Goal: Find specific page/section: Find specific page/section

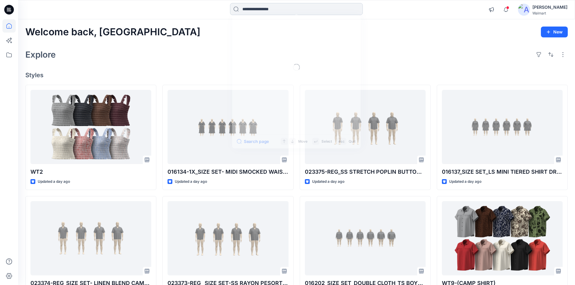
click at [264, 11] on input at bounding box center [296, 9] width 133 height 12
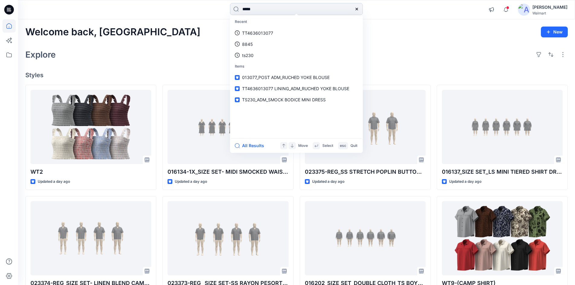
type input "*****"
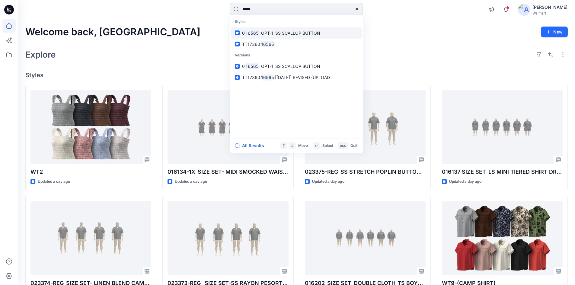
click at [267, 35] on span "_OPT-1_SS SCALLOP BUTTON" at bounding box center [290, 32] width 61 height 5
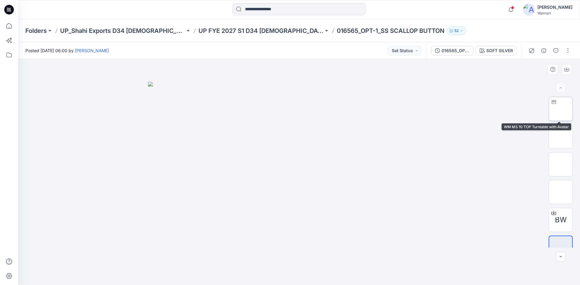
click at [560, 109] on img at bounding box center [560, 109] width 0 height 0
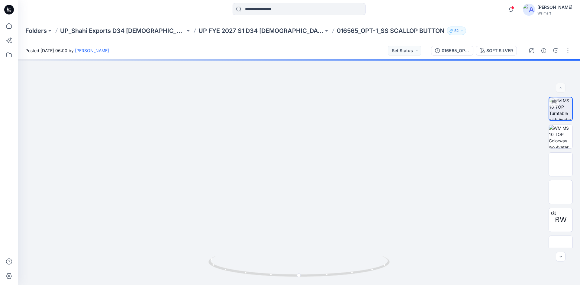
click at [11, 7] on icon at bounding box center [9, 10] width 10 height 10
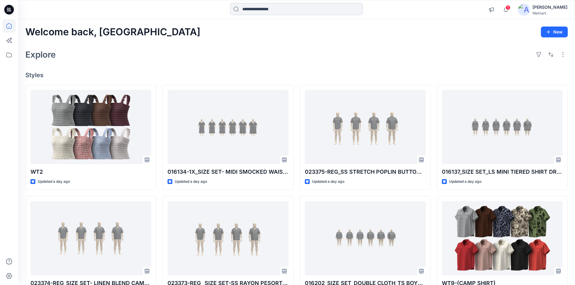
click at [245, 13] on input at bounding box center [296, 9] width 133 height 12
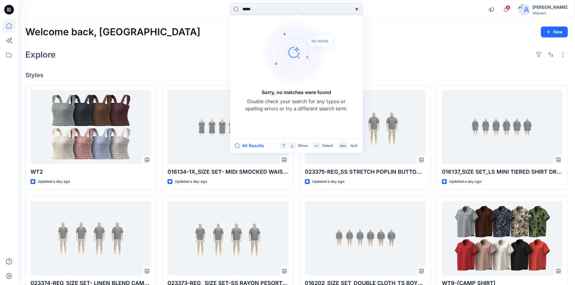
drag, startPoint x: 253, startPoint y: 9, endPoint x: 205, endPoint y: 17, distance: 48.6
click at [205, 17] on div "***** Sorry, no matches were found Double check your search for any typos or sp…" at bounding box center [296, 9] width 557 height 19
type input "*****"
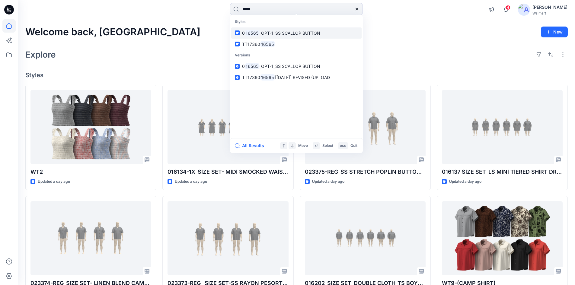
click at [264, 34] on span "_OPT-1_SS SCALLOP BUTTON" at bounding box center [290, 32] width 61 height 5
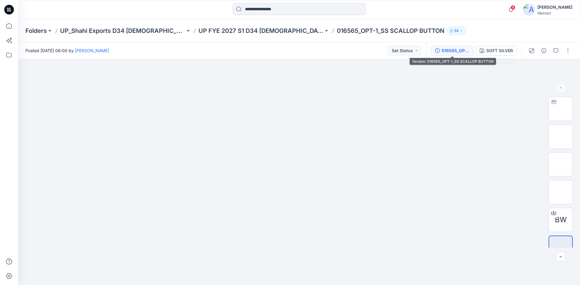
click at [452, 50] on div "016565_OPT-1_SS SCALLOP BUTTON" at bounding box center [455, 50] width 28 height 7
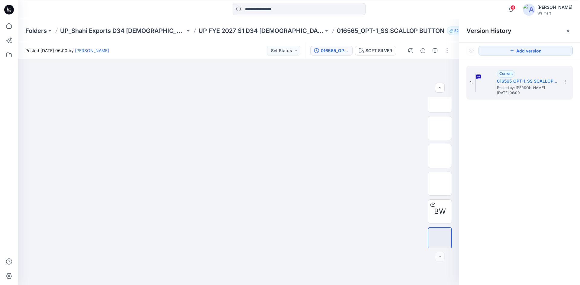
scroll to position [12, 0]
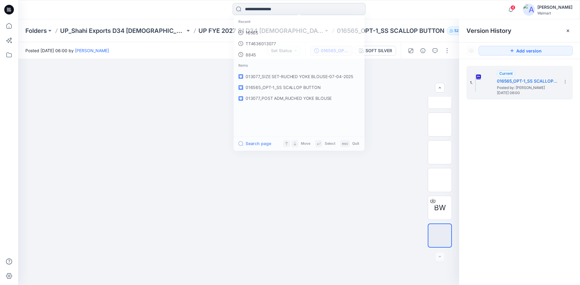
click at [297, 11] on input at bounding box center [298, 9] width 133 height 12
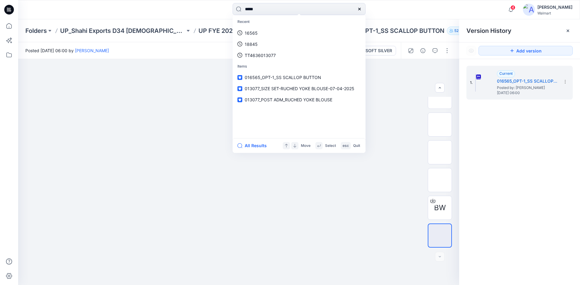
type input "*****"
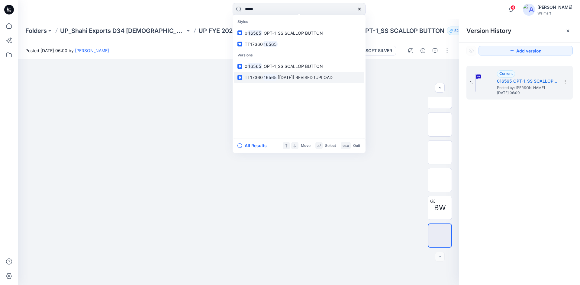
click at [263, 79] on mark "16565" at bounding box center [270, 77] width 15 height 7
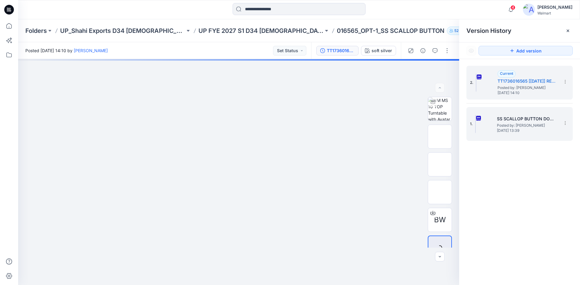
click at [519, 132] on span "[DATE] 13:39" at bounding box center [527, 131] width 60 height 4
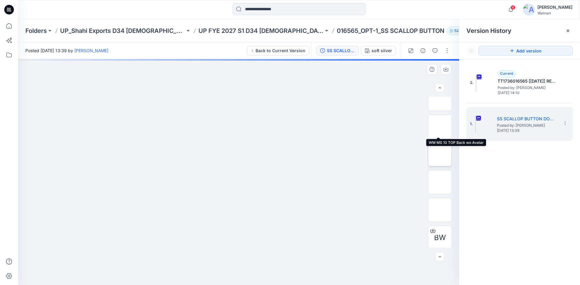
scroll to position [68, 0]
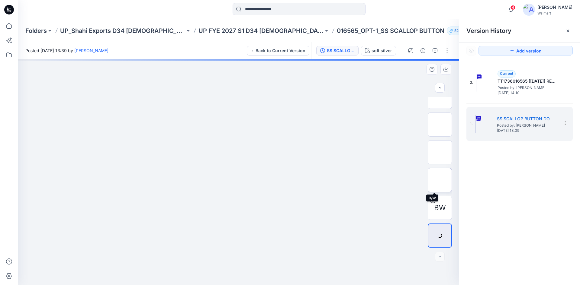
click at [439, 180] on img at bounding box center [439, 180] width 0 height 0
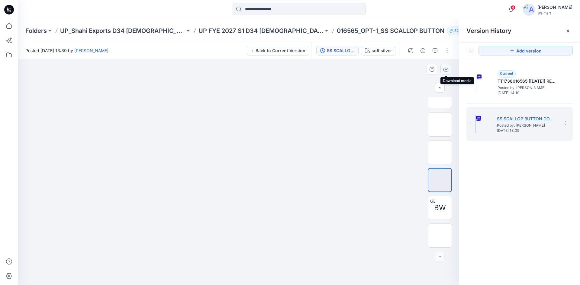
click at [444, 72] on button "button" at bounding box center [445, 69] width 11 height 11
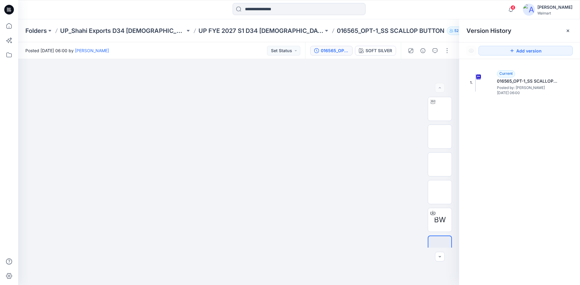
drag, startPoint x: 8, startPoint y: 7, endPoint x: 49, endPoint y: 8, distance: 40.1
click at [8, 7] on icon at bounding box center [9, 10] width 10 height 10
